Goal: Task Accomplishment & Management: Manage account settings

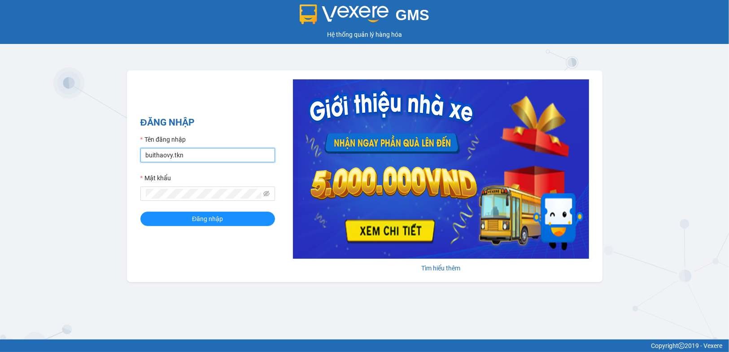
click at [222, 162] on input "buithaovy.tkn" at bounding box center [208, 155] width 135 height 14
type input "pvtrangbangtc.tkn"
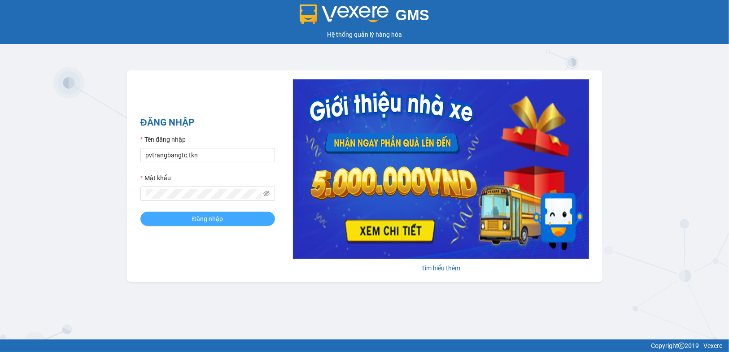
click at [191, 220] on button "Đăng nhập" at bounding box center [208, 219] width 135 height 14
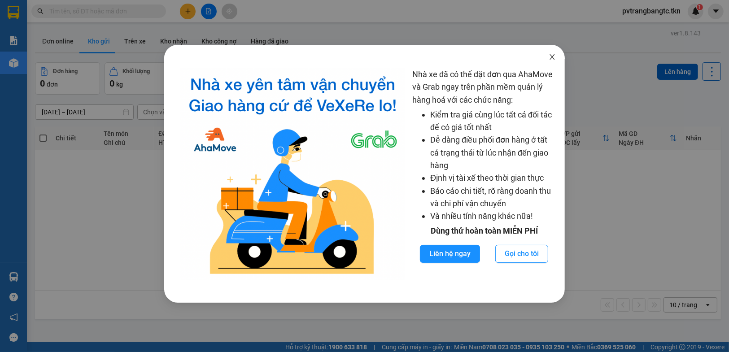
click at [550, 60] on icon "close" at bounding box center [552, 56] width 7 height 7
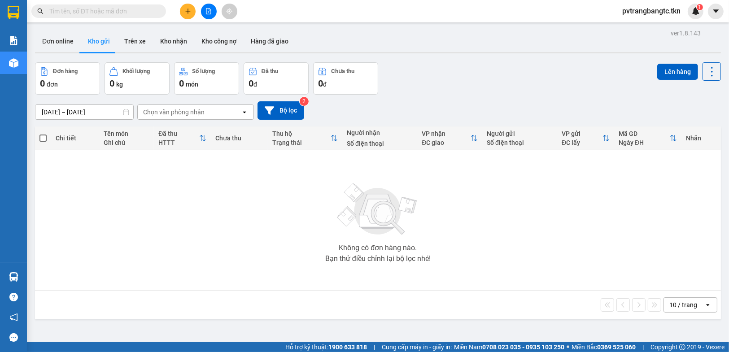
click at [18, 278] on div at bounding box center [14, 277] width 16 height 16
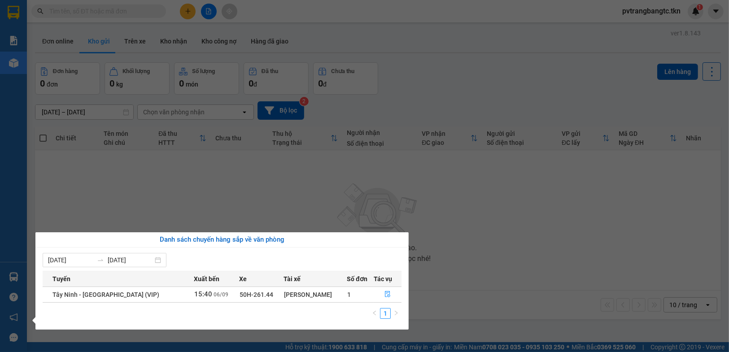
click at [433, 240] on section "Kết quả tìm kiếm ( 0 ) Bộ lọc No Data pvtrangbangtc.tkn 1 Báo cáo Mẫu 1: Báo cá…" at bounding box center [364, 176] width 729 height 352
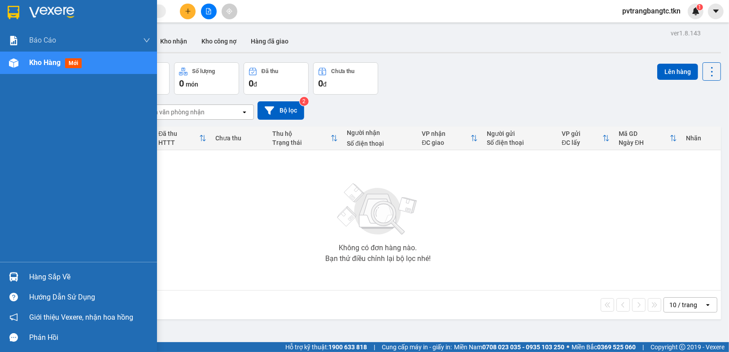
click at [17, 279] on img at bounding box center [13, 276] width 9 height 9
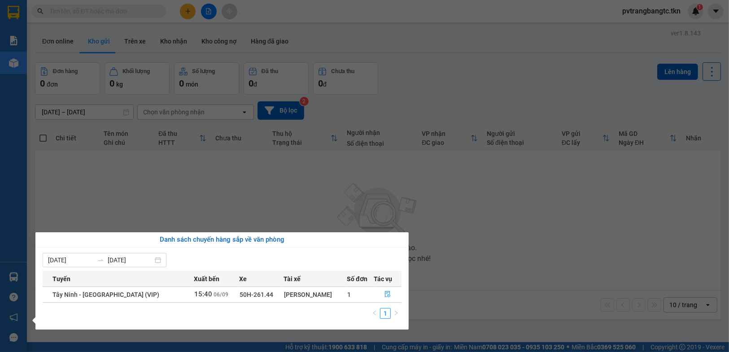
click at [527, 252] on section "Kết quả tìm kiếm ( 0 ) Bộ lọc No Data pvtrangbangtc.tkn 1 Báo cáo Mẫu 1: Báo cá…" at bounding box center [364, 176] width 729 height 352
